Goal: Find specific page/section: Find specific page/section

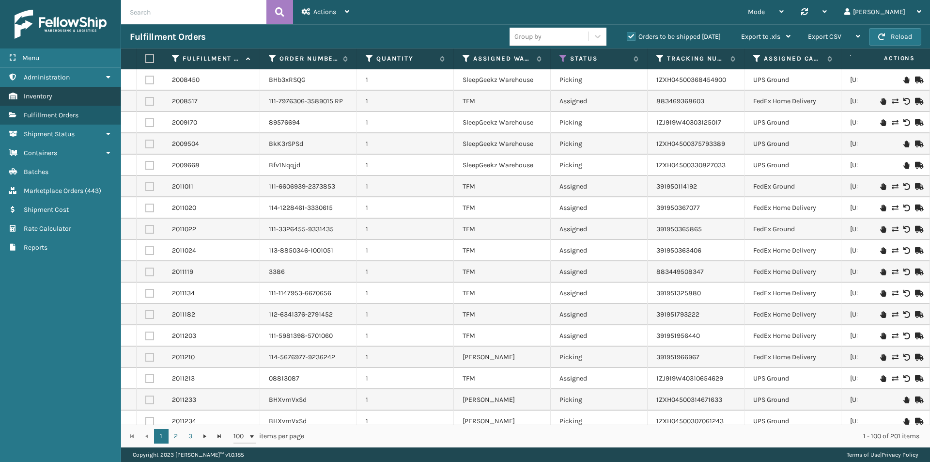
click at [50, 98] on span "Inventory" at bounding box center [38, 96] width 29 height 8
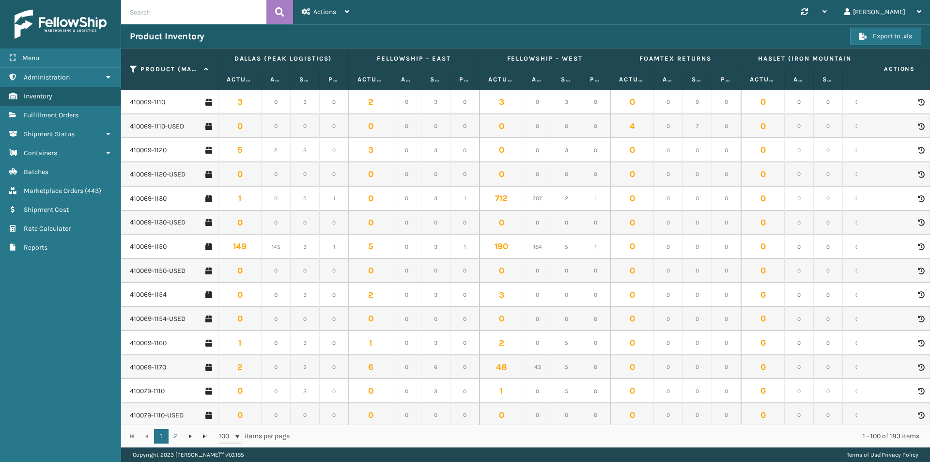
click at [143, 11] on input "text" at bounding box center [193, 12] width 145 height 24
paste input "410168-8020"
type input "410168-8020"
click at [282, 13] on icon at bounding box center [279, 12] width 9 height 15
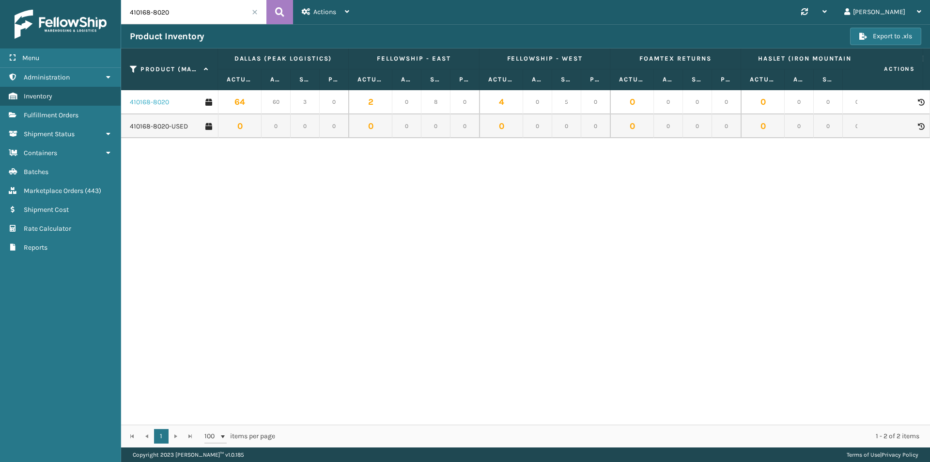
click at [147, 105] on link "410168-8020" at bounding box center [149, 102] width 39 height 10
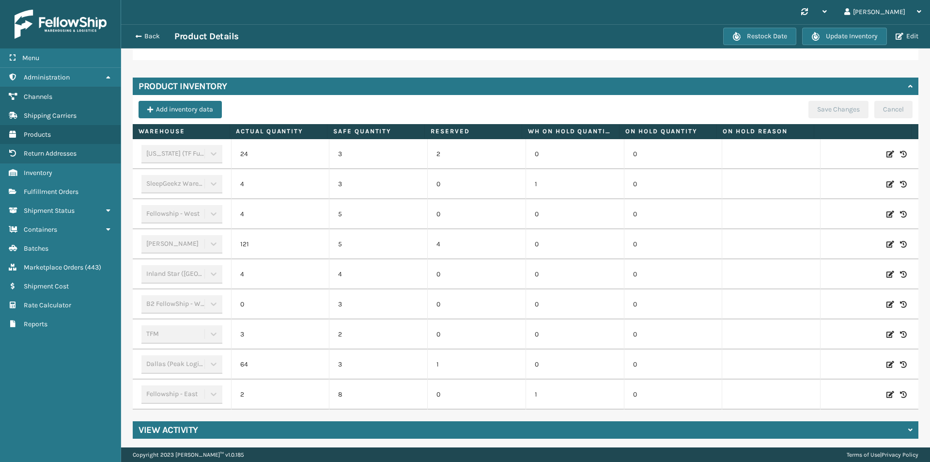
scroll to position [263, 0]
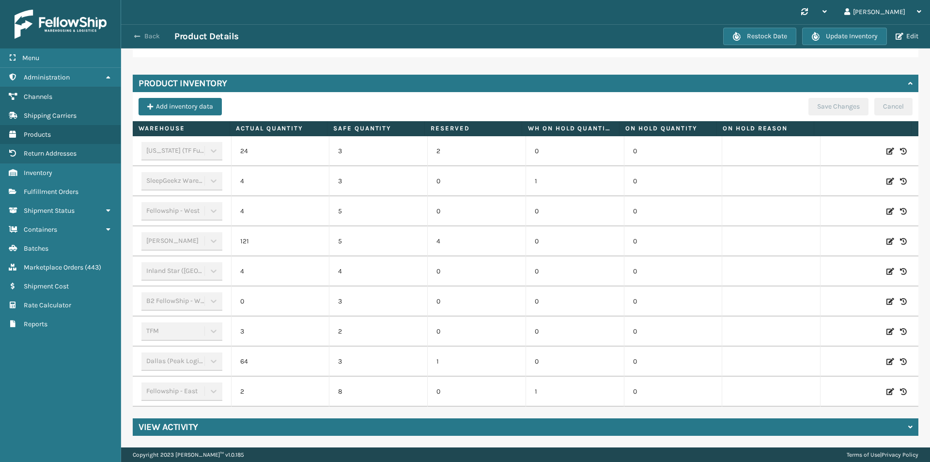
click at [150, 37] on button "Back" at bounding box center [152, 36] width 45 height 9
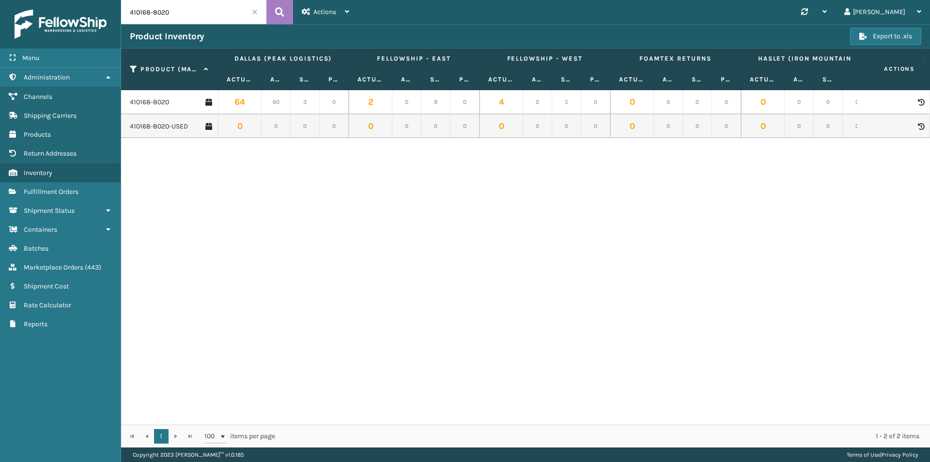
drag, startPoint x: 192, startPoint y: 13, endPoint x: 103, endPoint y: 16, distance: 89.2
click at [103, 0] on div "Menu Administration Channels Shipping Carriers Products Return Addresses Invent…" at bounding box center [465, 0] width 930 height 0
paste input "7"
type input "410168-8070"
click at [280, 14] on icon at bounding box center [279, 12] width 9 height 15
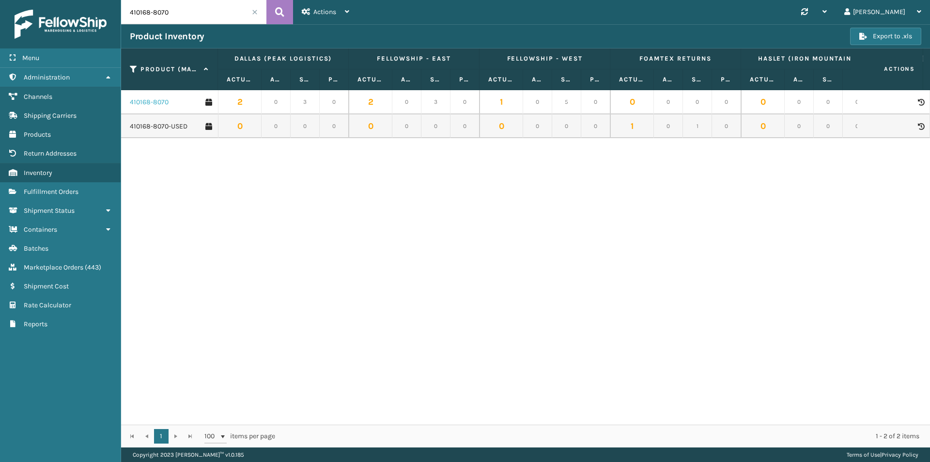
click at [159, 102] on link "410168-8070" at bounding box center [149, 102] width 39 height 10
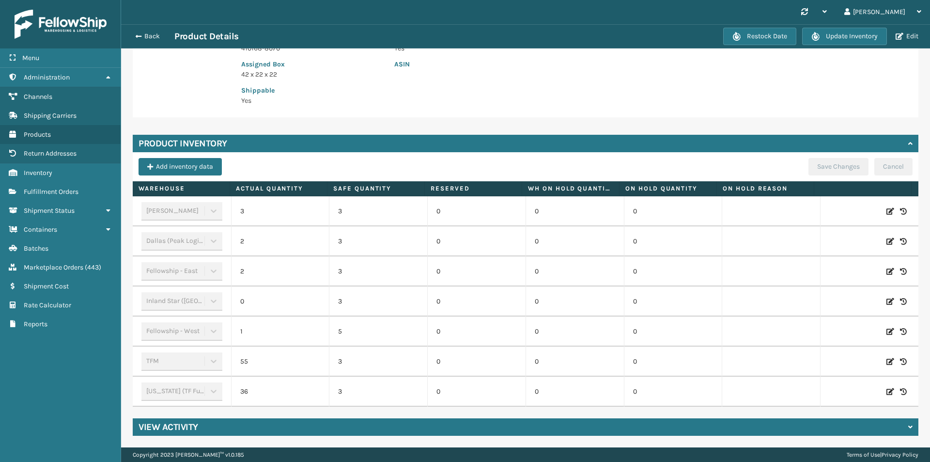
scroll to position [193, 0]
click at [152, 36] on button "Back" at bounding box center [152, 36] width 45 height 9
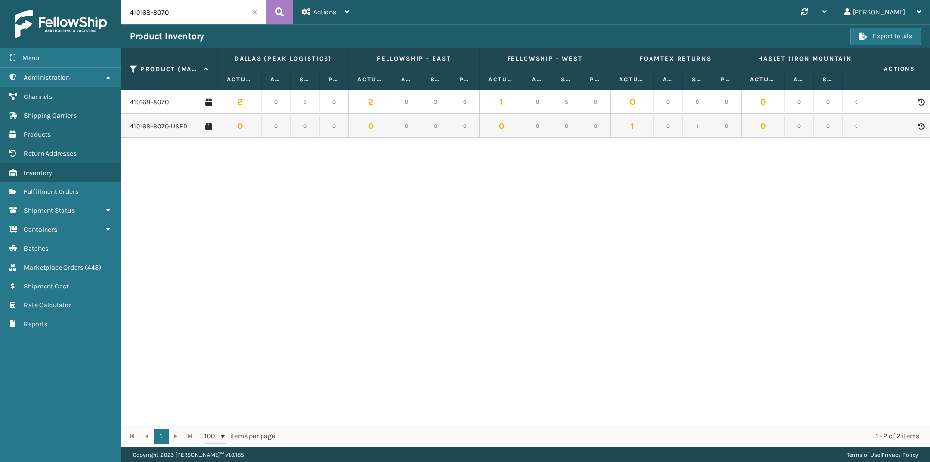
drag, startPoint x: 178, startPoint y: 9, endPoint x: 97, endPoint y: 9, distance: 81.4
click at [97, 0] on div "Menu Administration Channels Shipping Carriers Products Return Addresses Invent…" at bounding box center [465, 0] width 930 height 0
paste input "5"
type input "410168-8050"
click at [283, 14] on icon at bounding box center [279, 12] width 9 height 15
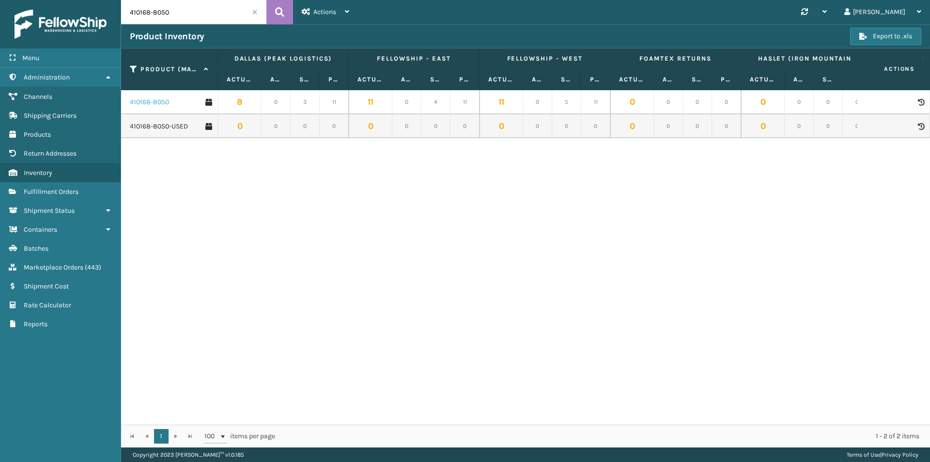
click at [160, 100] on link "410168-8050" at bounding box center [149, 102] width 39 height 10
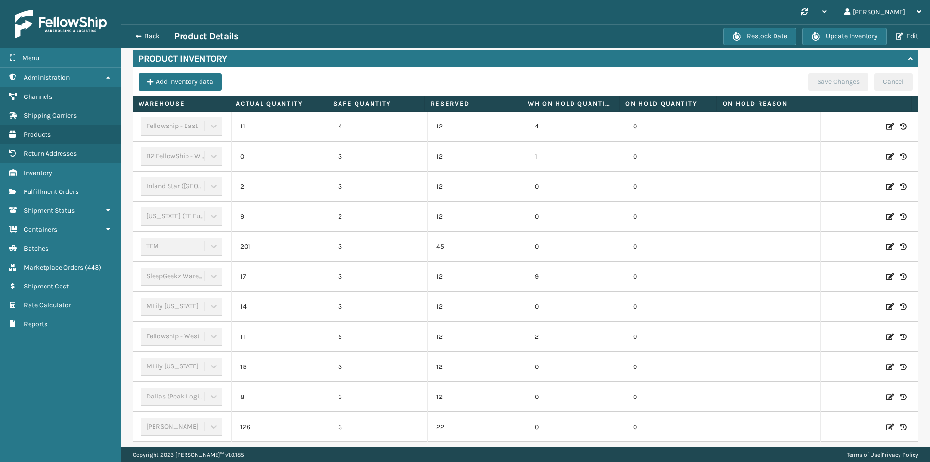
scroll to position [291, 0]
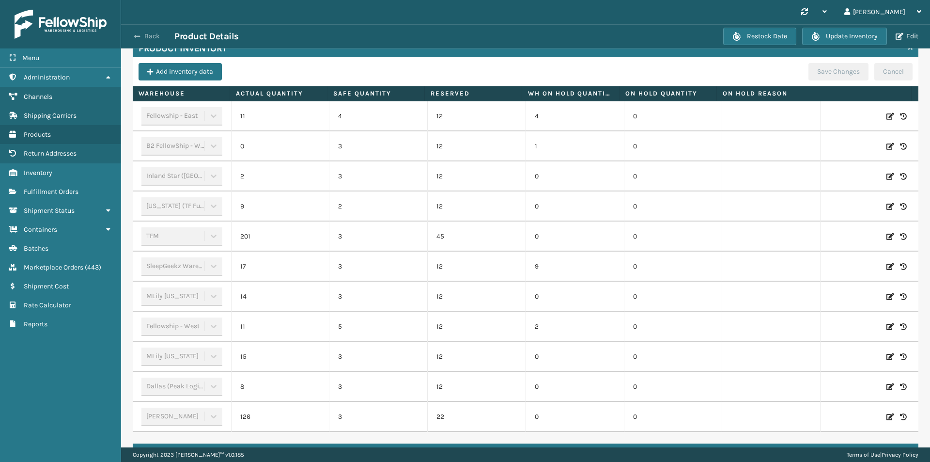
click at [155, 34] on button "Back" at bounding box center [152, 36] width 45 height 9
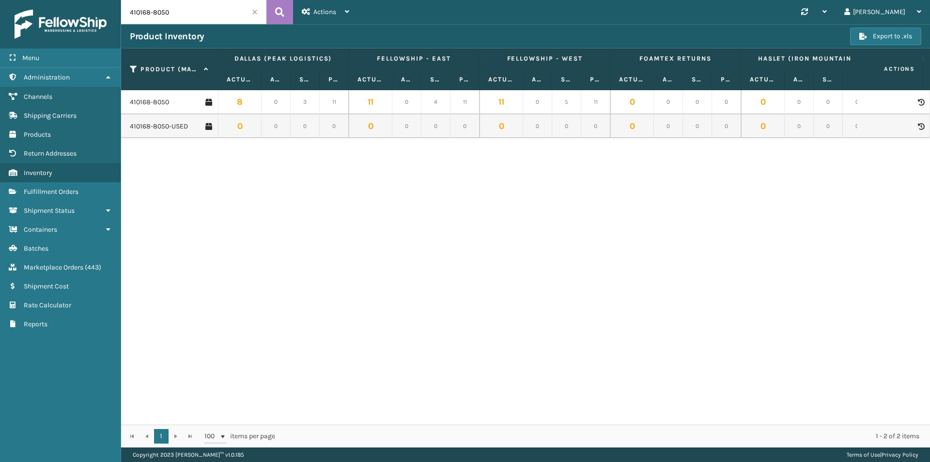
drag, startPoint x: 145, startPoint y: 14, endPoint x: 122, endPoint y: 14, distance: 23.2
click at [122, 14] on input "410168-8050" at bounding box center [193, 12] width 145 height 24
paste input "079-116"
type input "410079-1160"
click at [275, 11] on button at bounding box center [279, 12] width 27 height 24
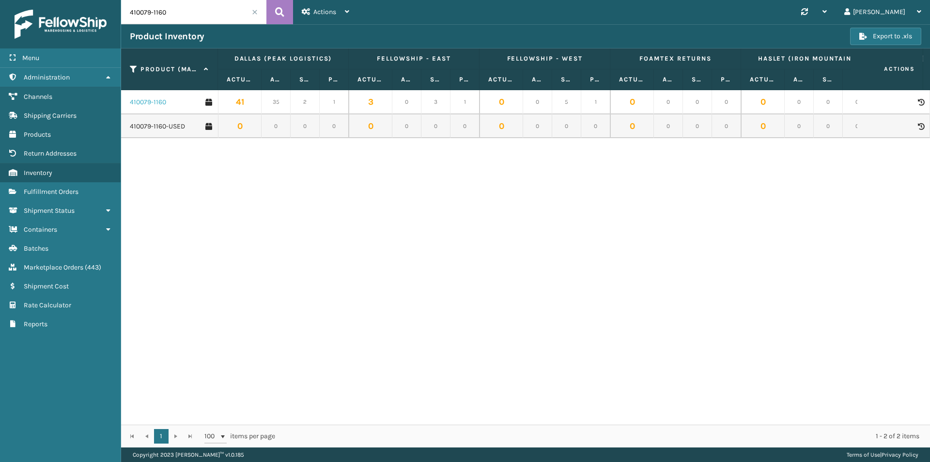
click at [154, 104] on link "410079-1160" at bounding box center [148, 102] width 36 height 10
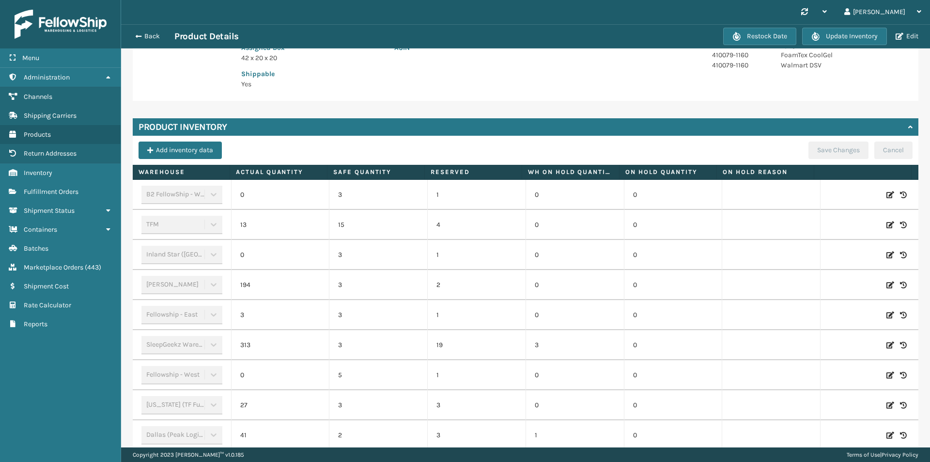
scroll to position [242, 0]
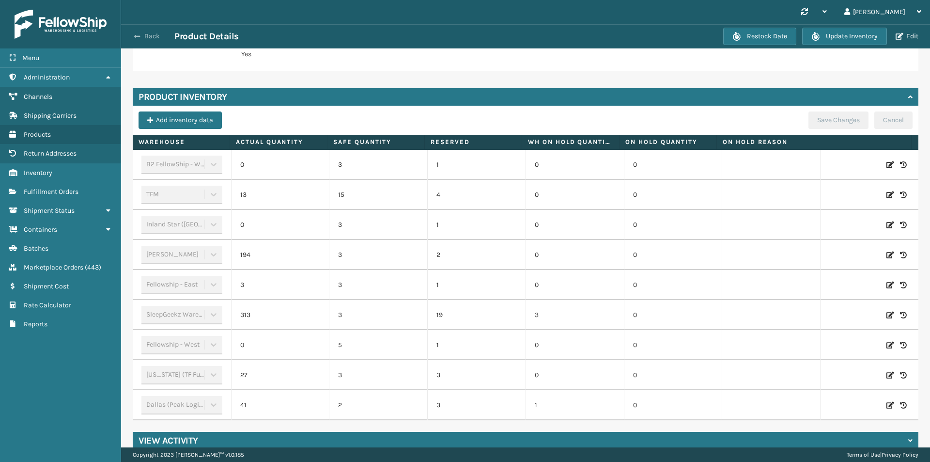
click at [153, 38] on button "Back" at bounding box center [152, 36] width 45 height 9
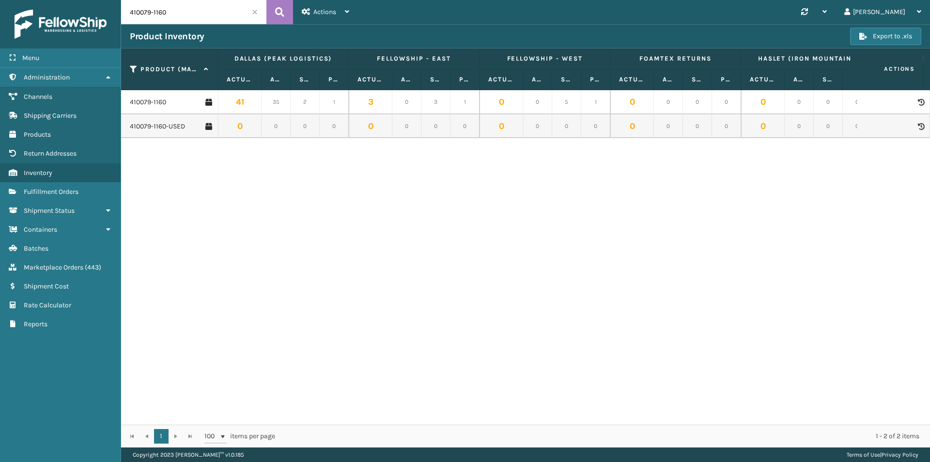
drag, startPoint x: 197, startPoint y: 16, endPoint x: 121, endPoint y: 11, distance: 76.7
click at [121, 0] on div "Menu Administration Channels Shipping Carriers Products Return Addresses Invent…" at bounding box center [465, 0] width 930 height 0
paste input "107-111"
type input "410107-1110"
click at [279, 13] on icon at bounding box center [279, 12] width 9 height 15
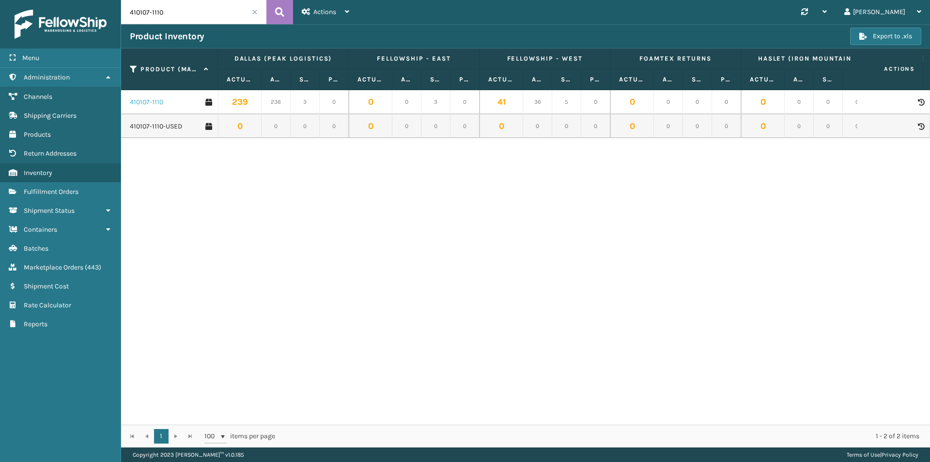
click at [154, 104] on link "410107-1110" at bounding box center [146, 102] width 33 height 10
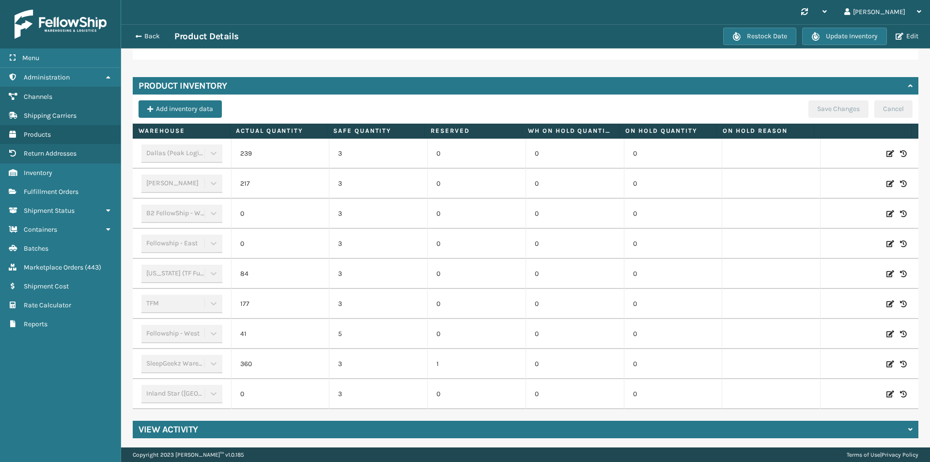
scroll to position [283, 0]
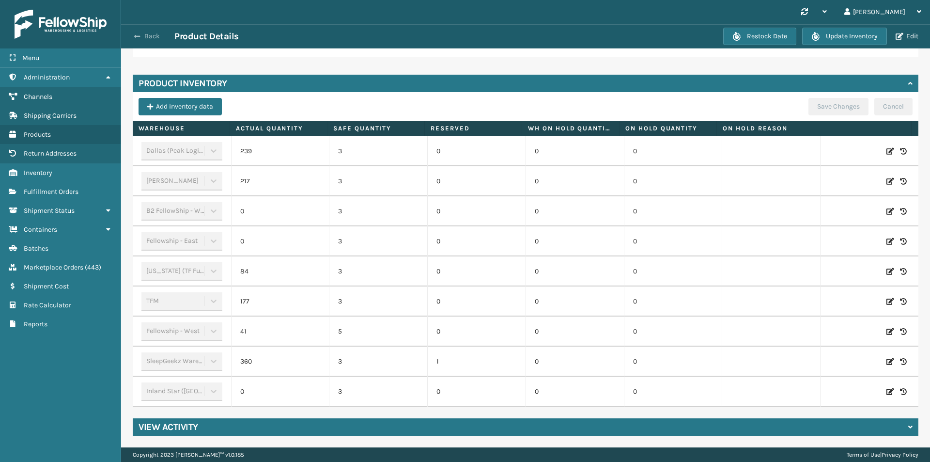
click at [151, 37] on button "Back" at bounding box center [152, 36] width 45 height 9
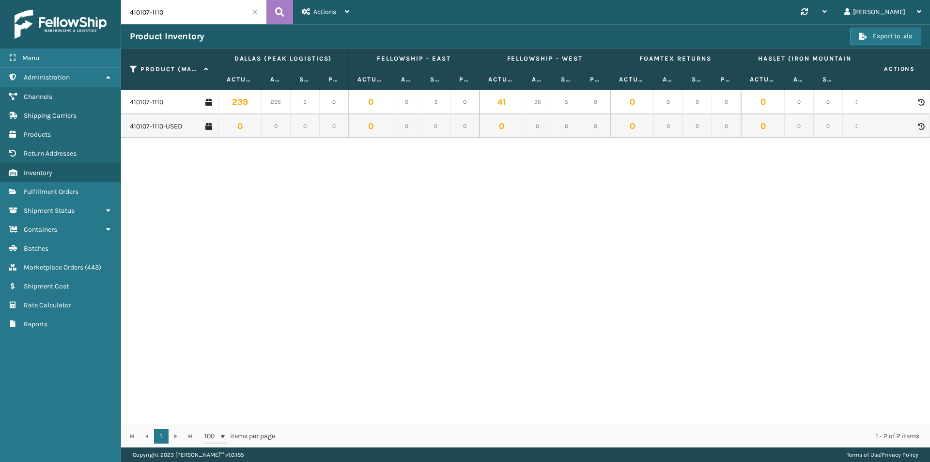
drag, startPoint x: 167, startPoint y: 12, endPoint x: 112, endPoint y: 14, distance: 54.7
click at [112, 0] on div "Menu Administration Channels Shipping Carriers Products Return Addresses Invent…" at bounding box center [465, 0] width 930 height 0
paste input "069-115"
type input "410069-1150"
click at [283, 14] on icon at bounding box center [279, 12] width 9 height 15
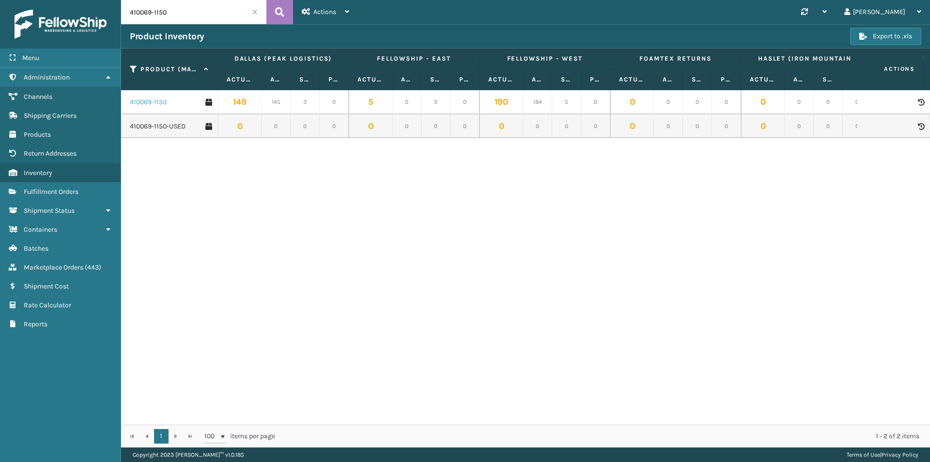
click at [155, 100] on link "410069-1150" at bounding box center [148, 102] width 37 height 10
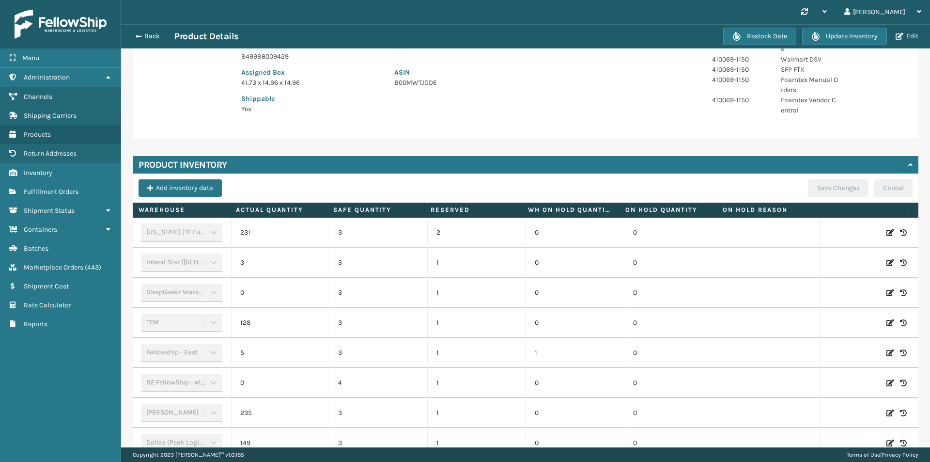
scroll to position [276, 0]
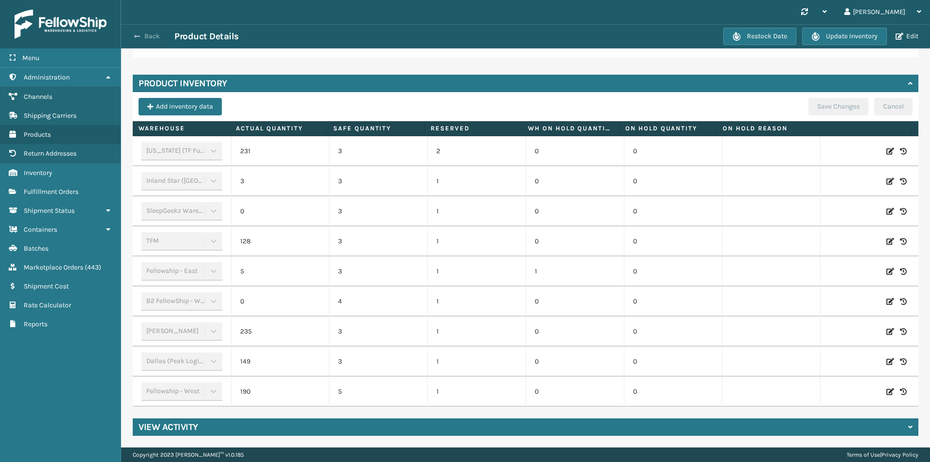
click at [146, 35] on button "Back" at bounding box center [152, 36] width 45 height 9
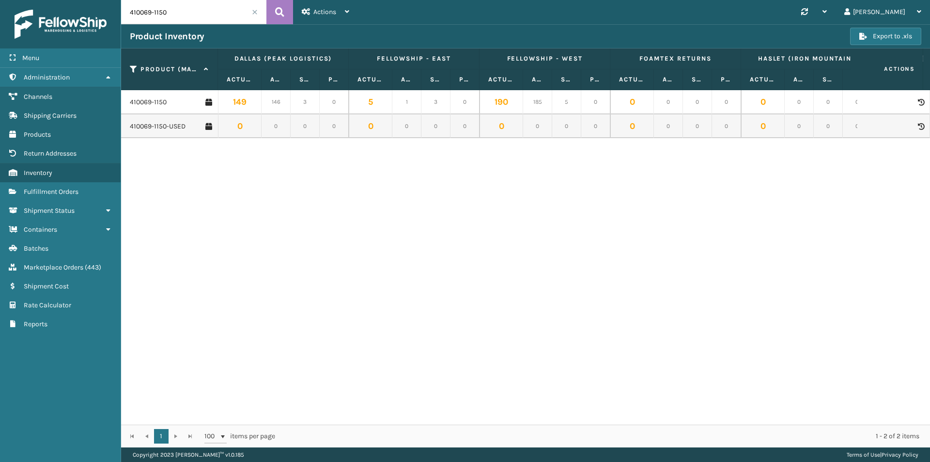
drag, startPoint x: 178, startPoint y: 11, endPoint x: 105, endPoint y: 9, distance: 73.2
click at [105, 0] on div "Menu Administration Channels Shipping Carriers Products Return Addresses Invent…" at bounding box center [465, 0] width 930 height 0
paste input "79-113"
type input "410079-1130"
click at [279, 9] on icon at bounding box center [279, 12] width 9 height 15
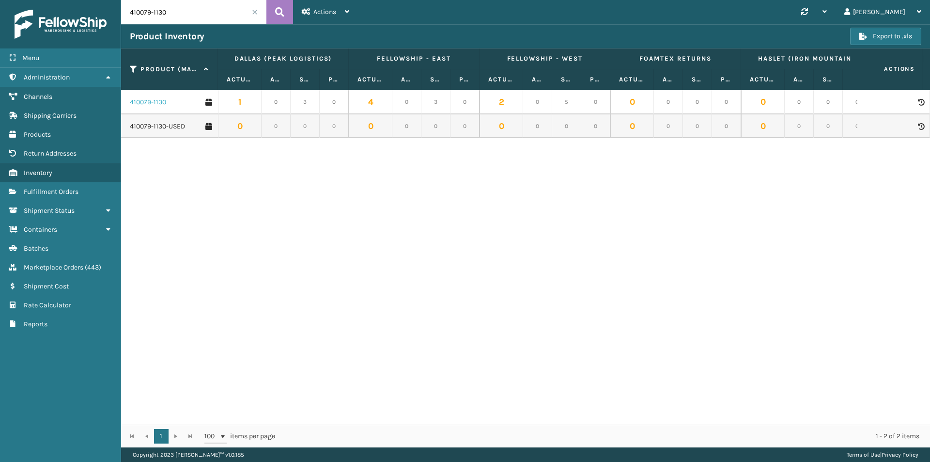
click at [160, 103] on link "410079-1130" at bounding box center [148, 102] width 36 height 10
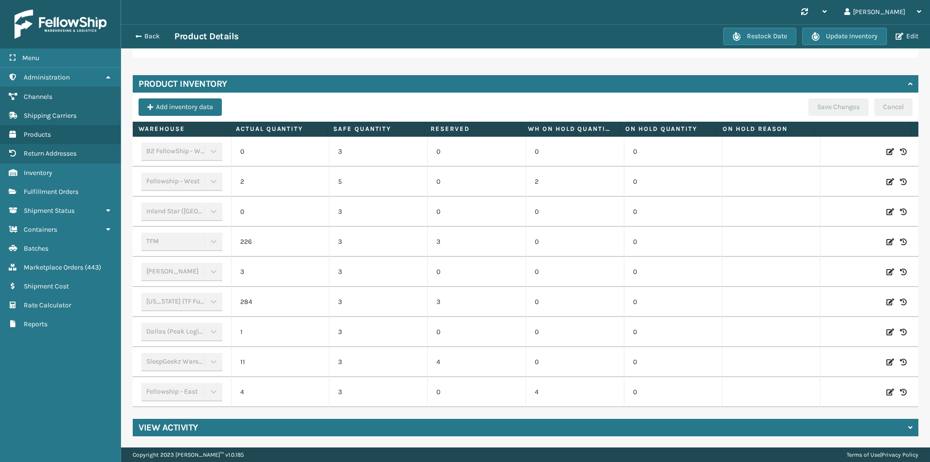
scroll to position [263, 0]
